Goal: Task Accomplishment & Management: Use online tool/utility

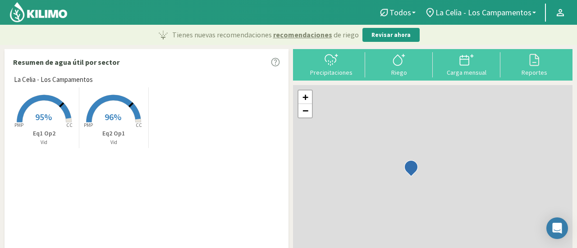
click at [46, 14] on img at bounding box center [38, 12] width 59 height 22
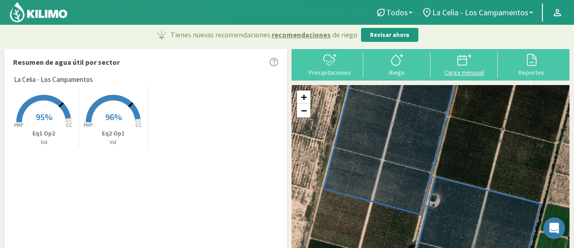
click at [466, 74] on div "Carga mensual" at bounding box center [464, 72] width 62 height 6
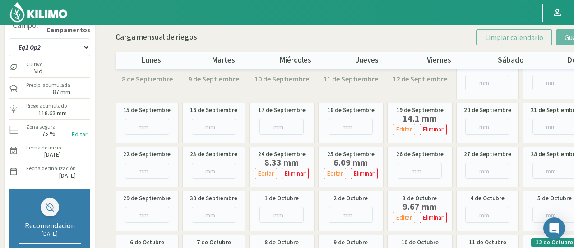
scroll to position [12, 0]
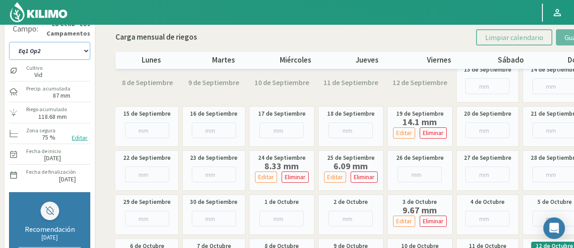
click at [67, 53] on select "Eq1 Op2 Eq2 Op1" at bounding box center [49, 51] width 81 height 18
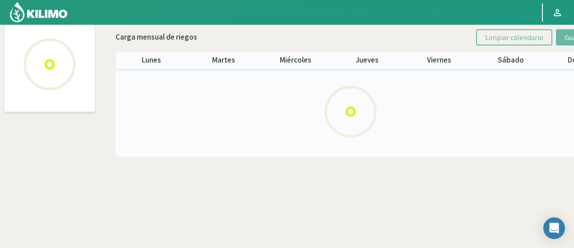
select select "1: Object"
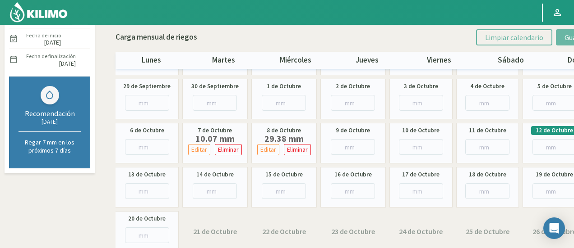
scroll to position [132, 0]
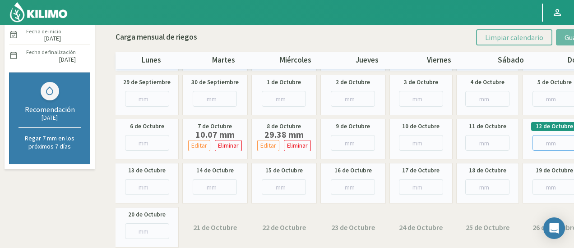
drag, startPoint x: 573, startPoint y: 159, endPoint x: 577, endPoint y: 66, distance: 93.4
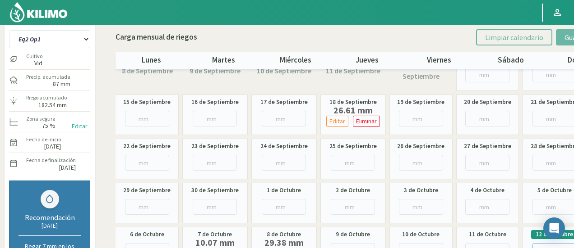
scroll to position [1, 0]
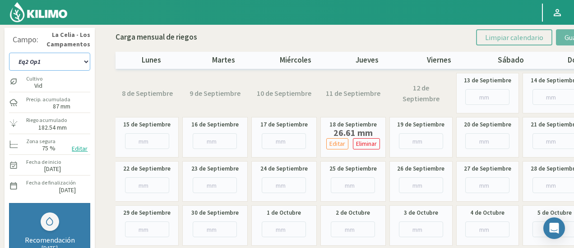
drag, startPoint x: 51, startPoint y: 55, endPoint x: 51, endPoint y: 61, distance: 6.3
click at [51, 55] on select "Eq1 Op2 Eq2 Op1" at bounding box center [49, 62] width 81 height 18
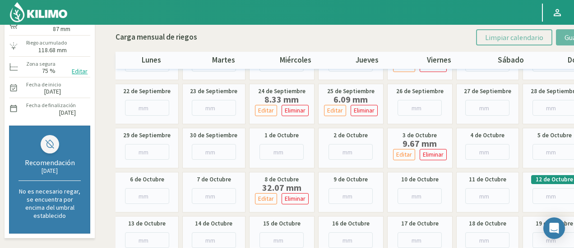
scroll to position [74, 0]
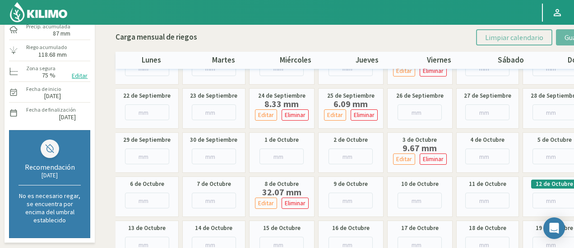
click at [37, 12] on img at bounding box center [38, 12] width 59 height 22
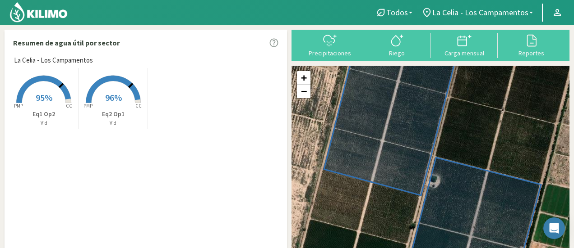
scroll to position [16, 0]
